Goal: Task Accomplishment & Management: Complete application form

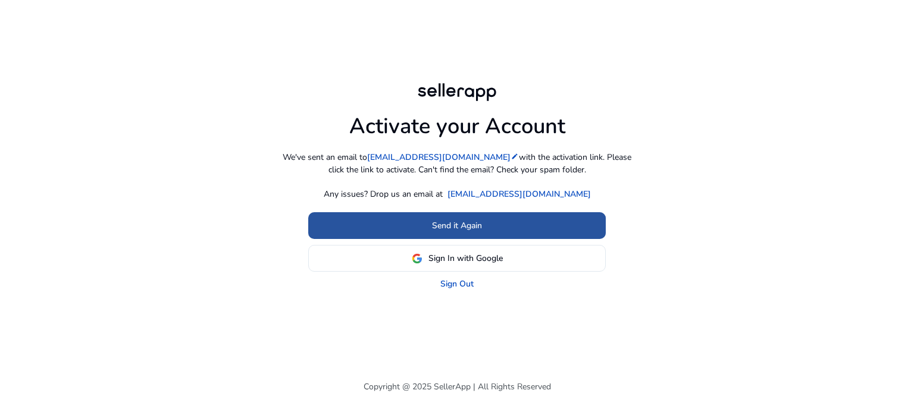
click at [528, 215] on span at bounding box center [456, 226] width 297 height 29
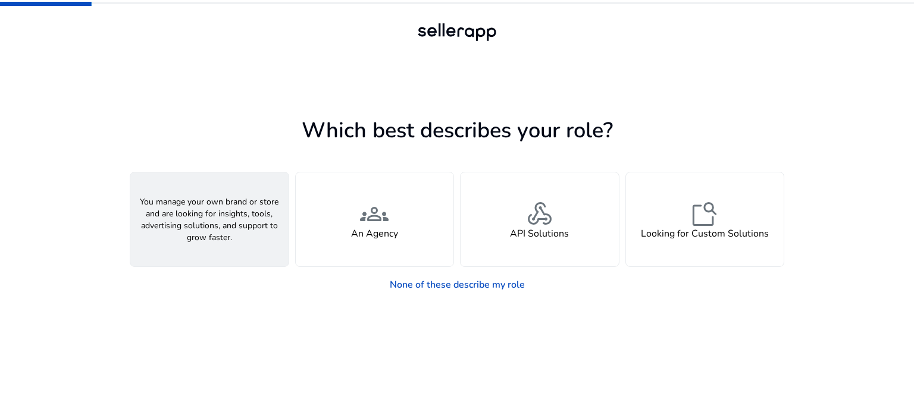
click at [190, 217] on div "person A Seller" at bounding box center [209, 220] width 158 height 94
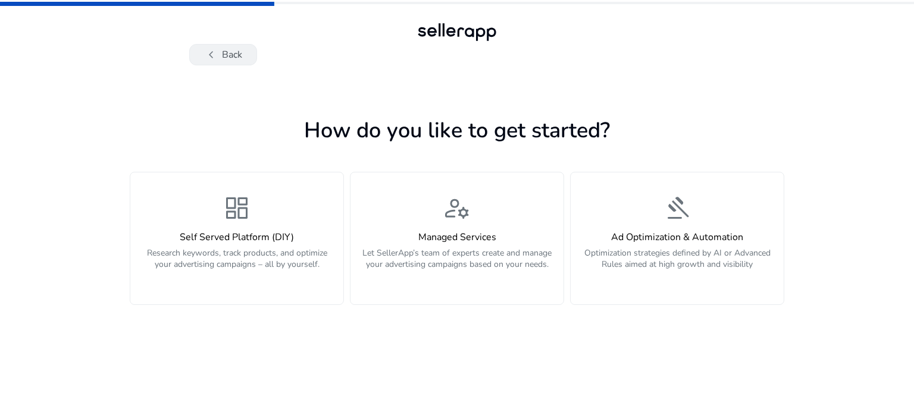
click at [228, 54] on button "chevron_left Back" at bounding box center [223, 54] width 68 height 21
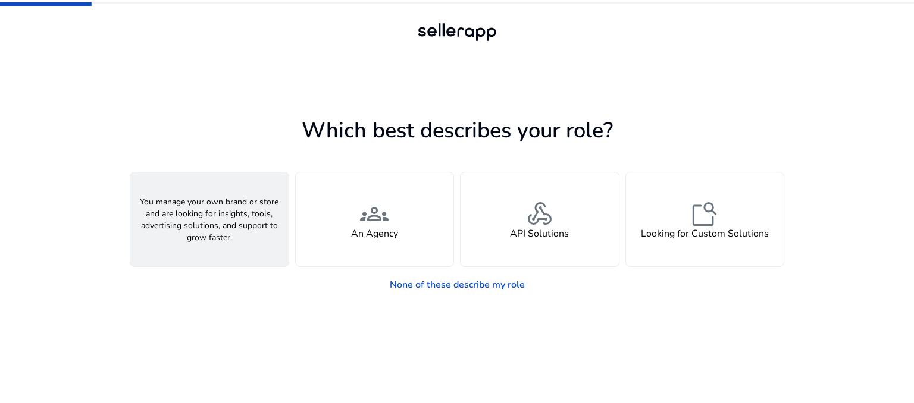
click at [248, 242] on div "person A Seller" at bounding box center [209, 220] width 158 height 94
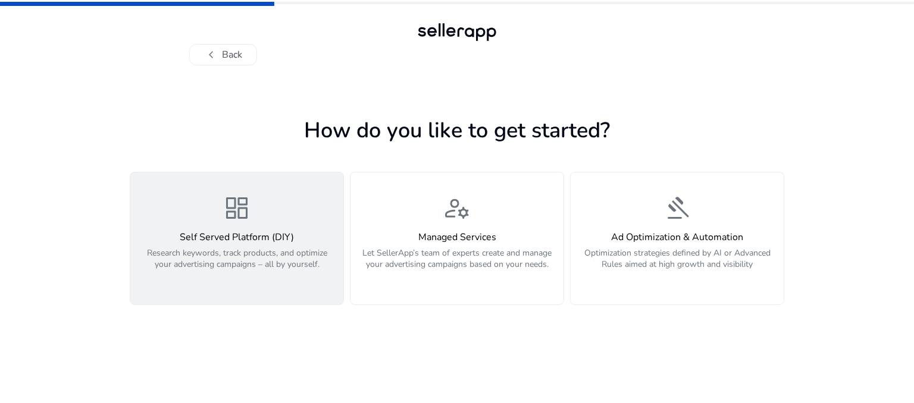
click at [309, 253] on p "Research keywords, track products, and optimize your advertising campaigns – al…" at bounding box center [236, 265] width 199 height 36
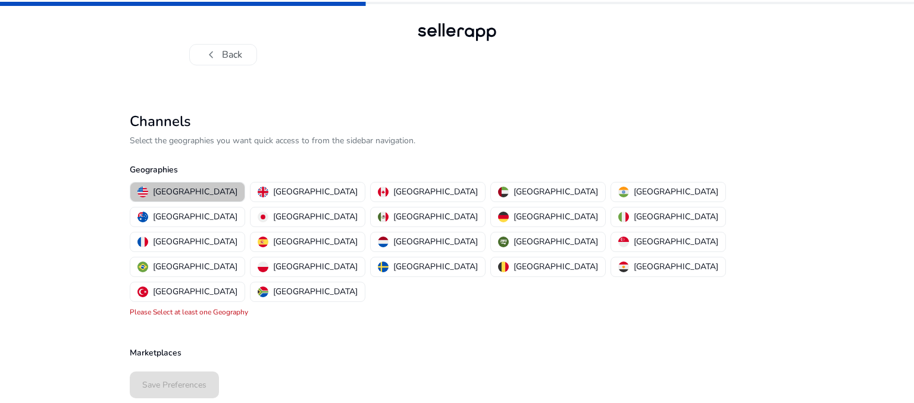
click at [188, 191] on p "United States" at bounding box center [195, 192] width 84 height 12
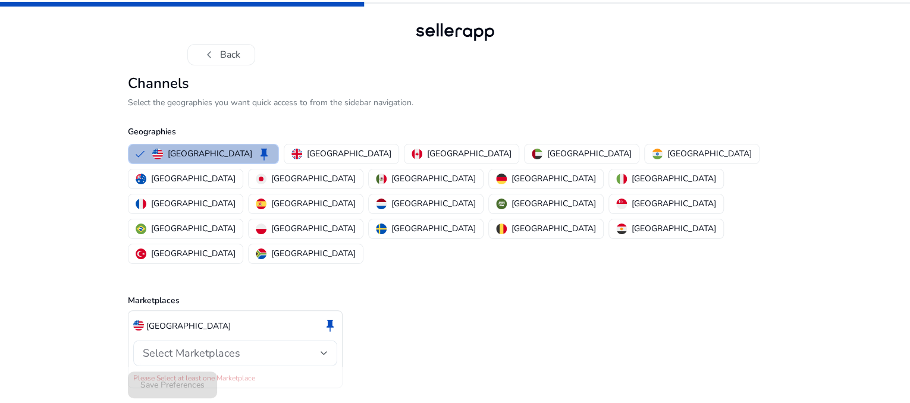
scroll to position [18, 0]
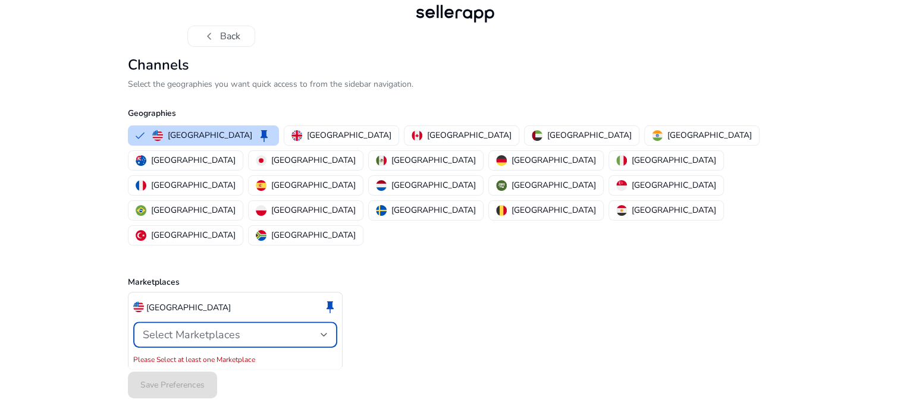
click at [326, 328] on div at bounding box center [324, 335] width 7 height 14
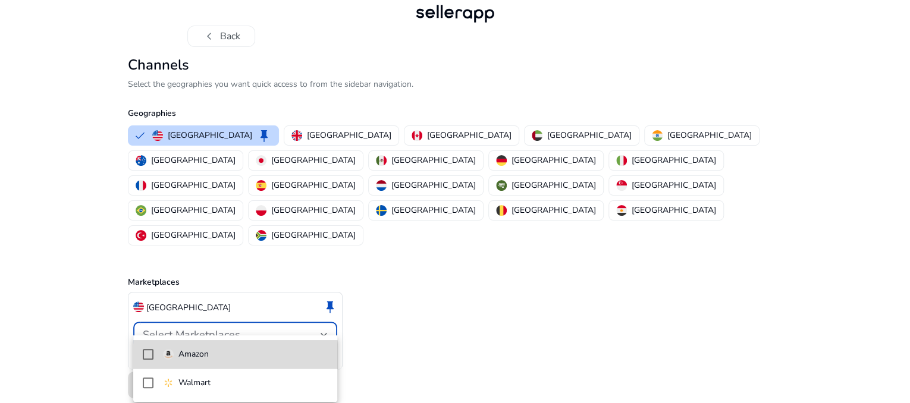
click at [149, 359] on mat-pseudo-checkbox at bounding box center [148, 354] width 11 height 11
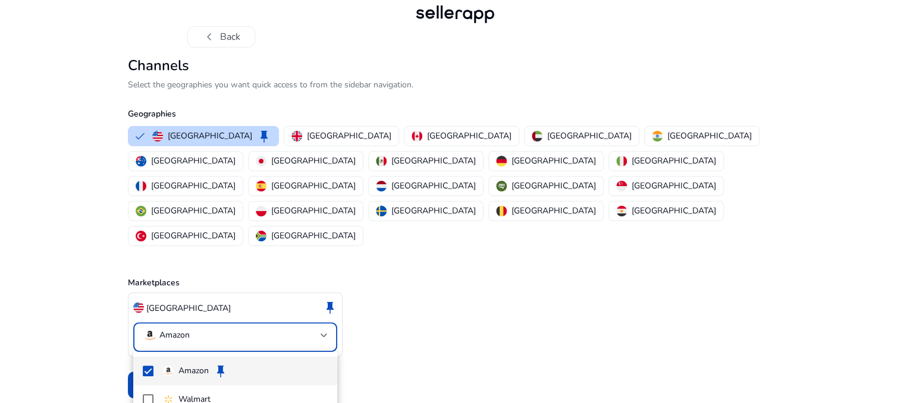
scroll to position [5, 0]
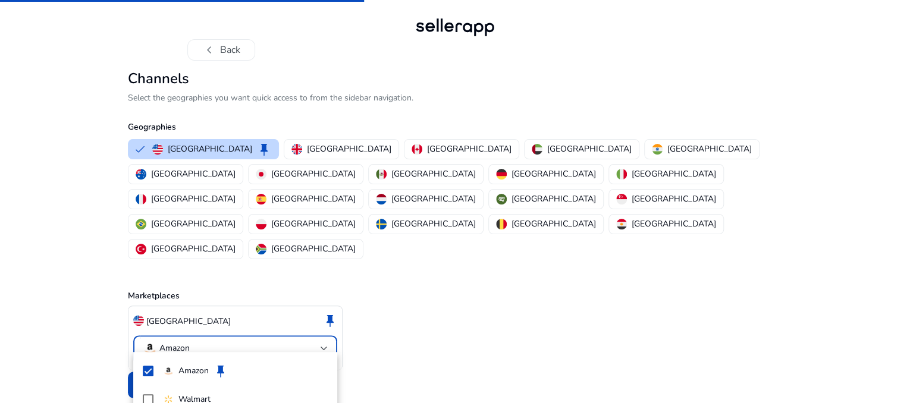
click at [380, 362] on div at bounding box center [455, 201] width 910 height 403
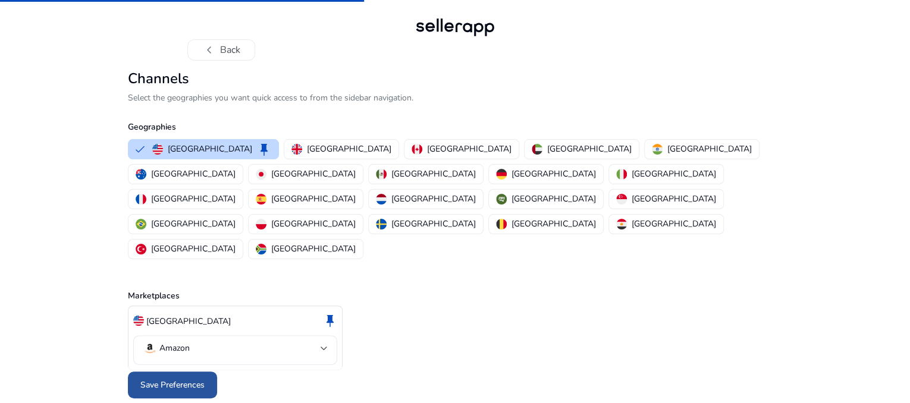
click at [200, 381] on span "Save Preferences" at bounding box center [172, 385] width 64 height 12
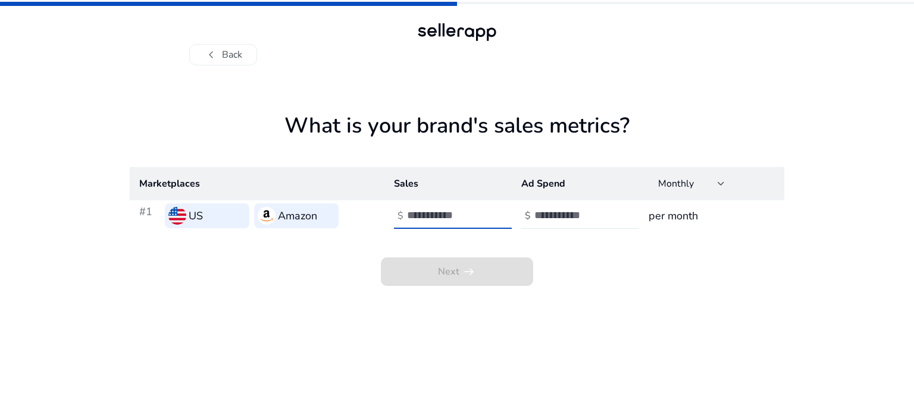
click at [431, 217] on input "number" at bounding box center [447, 215] width 80 height 13
type input "*"
click at [578, 211] on input "number" at bounding box center [574, 215] width 80 height 13
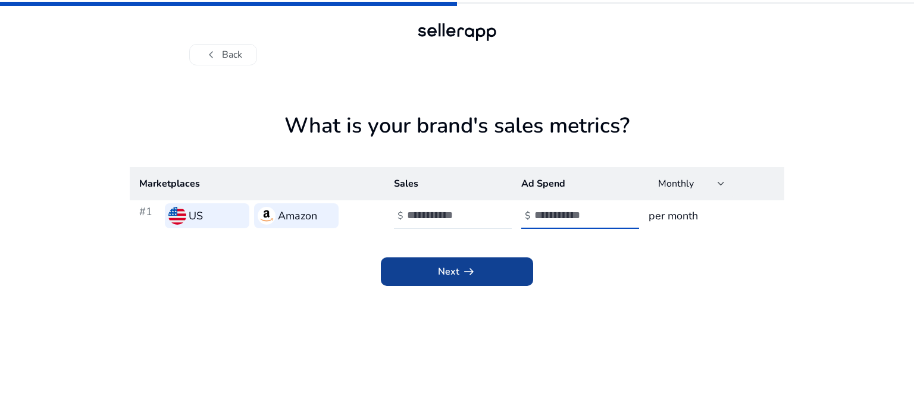
type input "*"
click at [515, 269] on span at bounding box center [457, 272] width 152 height 29
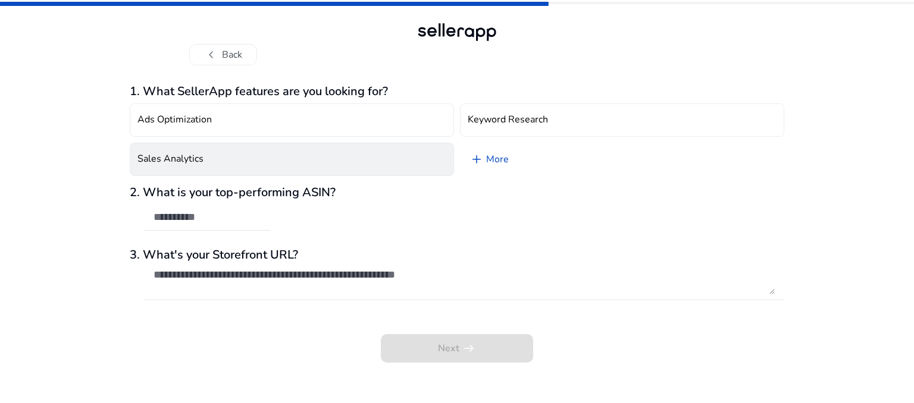
click at [400, 167] on button "Sales Analytics" at bounding box center [292, 159] width 324 height 33
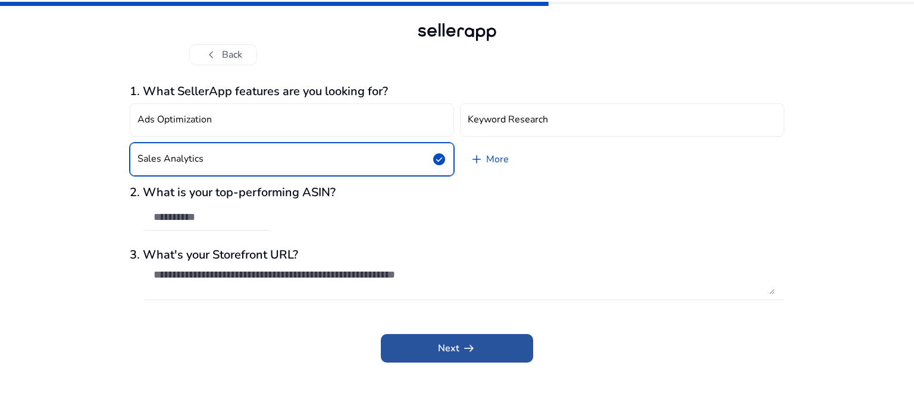
click at [438, 348] on span "Next arrow_right_alt" at bounding box center [457, 348] width 38 height 14
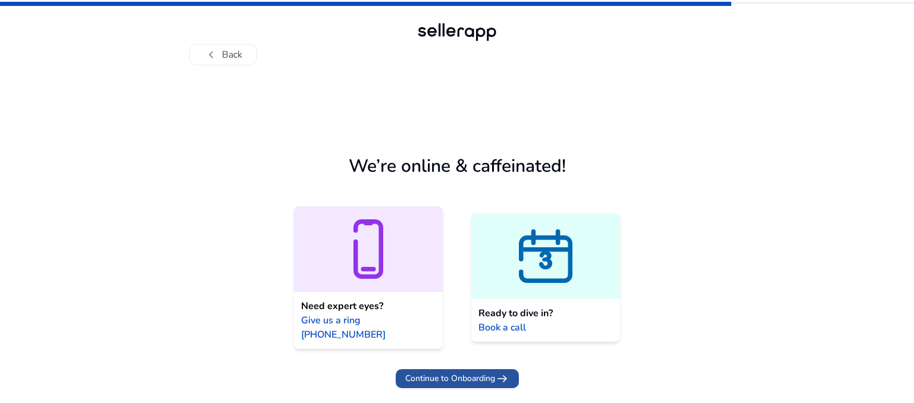
click at [459, 372] on span "Continue to Onboarding" at bounding box center [450, 378] width 90 height 12
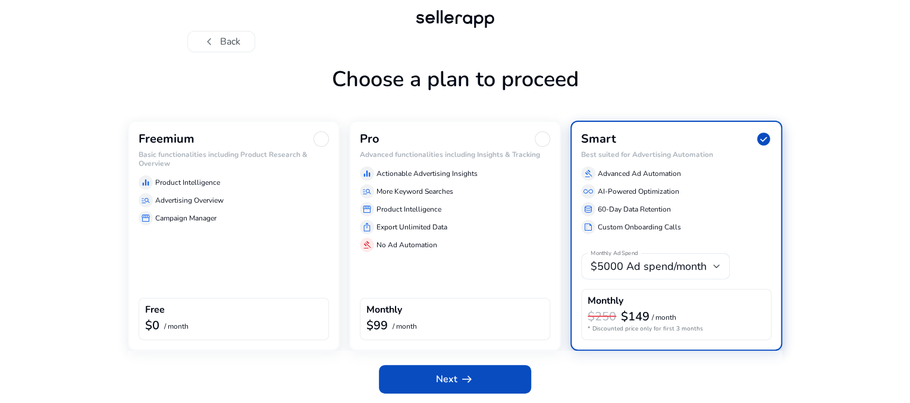
scroll to position [38, 0]
click at [296, 279] on div "Freemium Basic functionalities including Product Research & Overview equalizer …" at bounding box center [234, 236] width 212 height 230
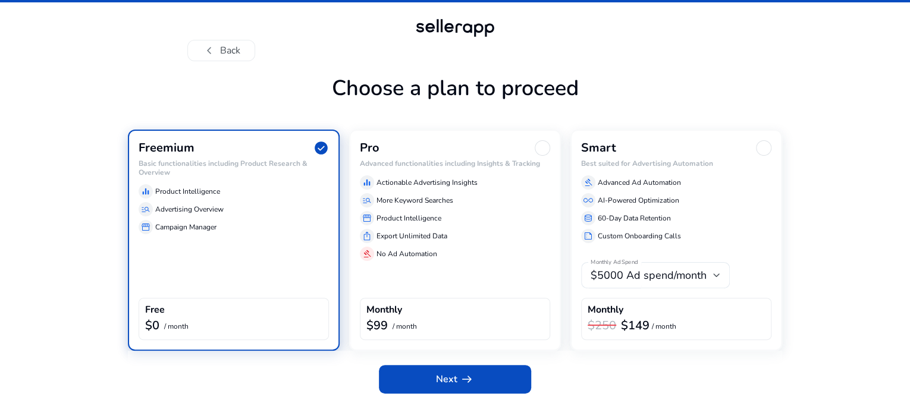
scroll to position [42, 0]
click at [432, 375] on span at bounding box center [455, 379] width 152 height 29
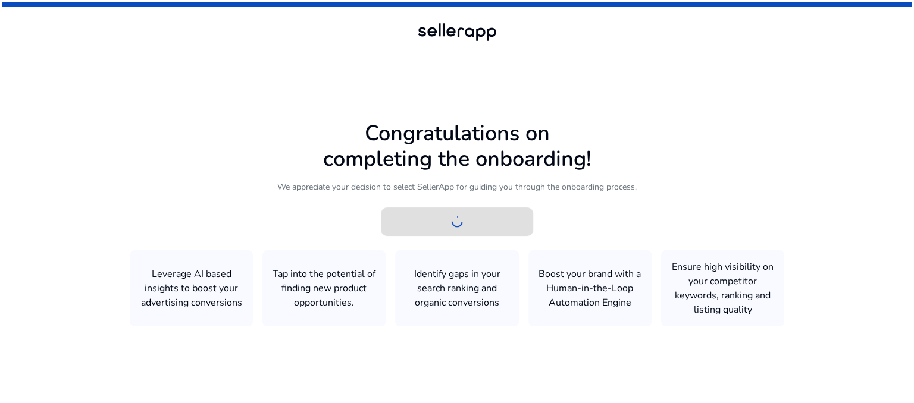
scroll to position [0, 0]
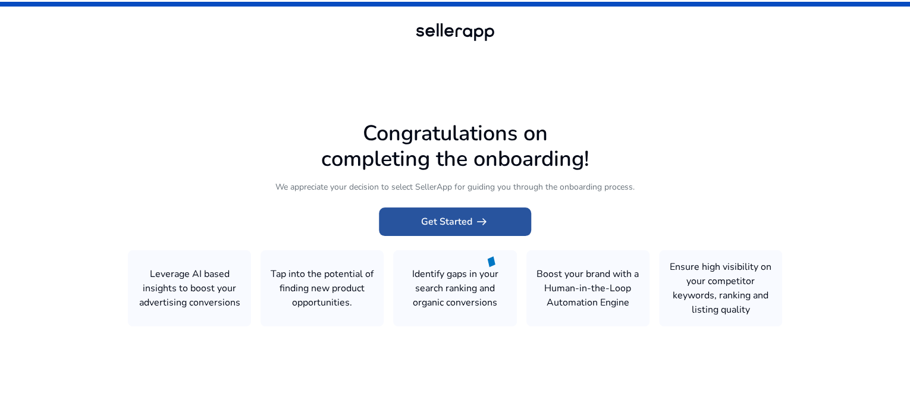
click at [510, 222] on span at bounding box center [455, 222] width 152 height 29
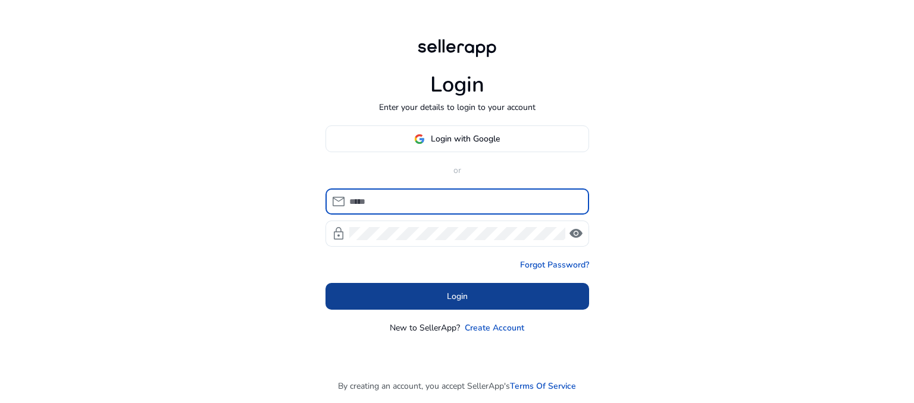
type input "**********"
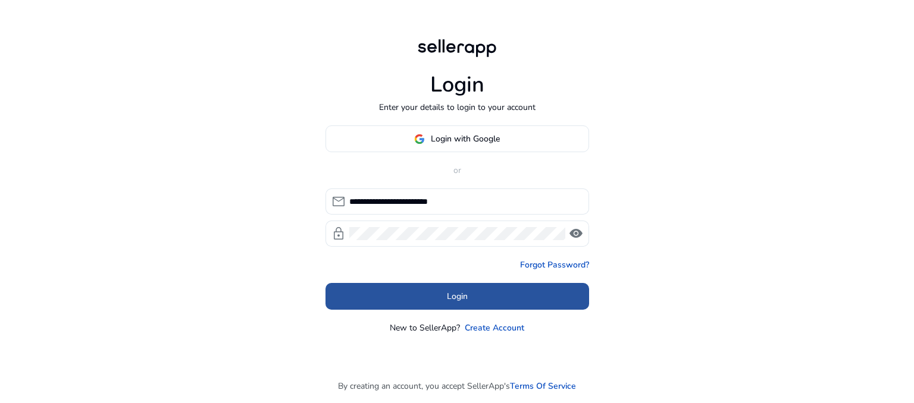
click at [471, 295] on span at bounding box center [457, 297] width 264 height 29
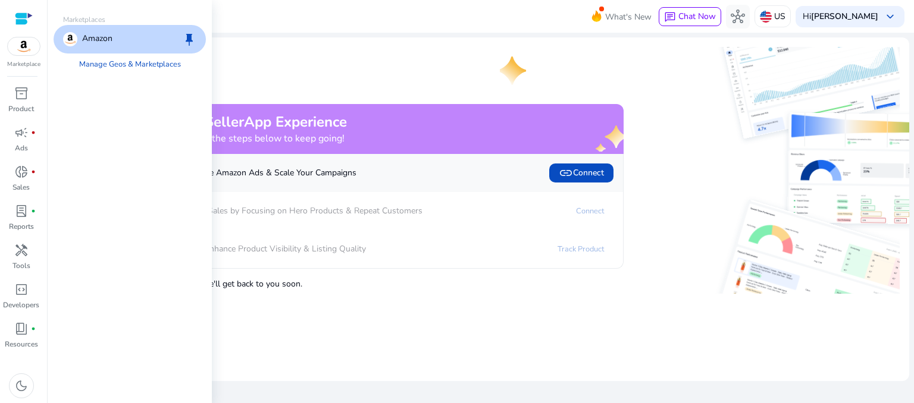
click at [18, 51] on img at bounding box center [24, 46] width 32 height 18
click at [90, 39] on p "Amazon" at bounding box center [97, 39] width 30 height 14
